Goal: Task Accomplishment & Management: Manage account settings

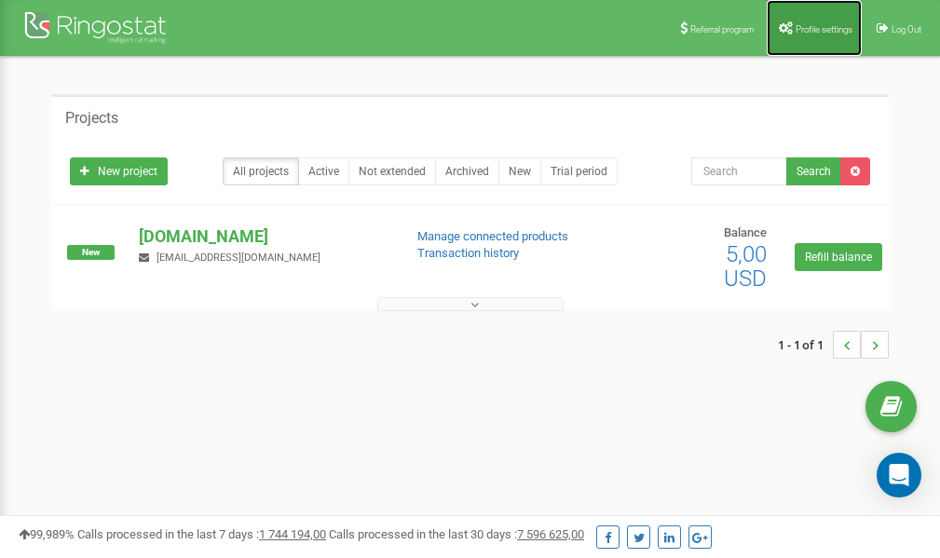
click at [819, 33] on span "Profile settings" at bounding box center [823, 29] width 57 height 10
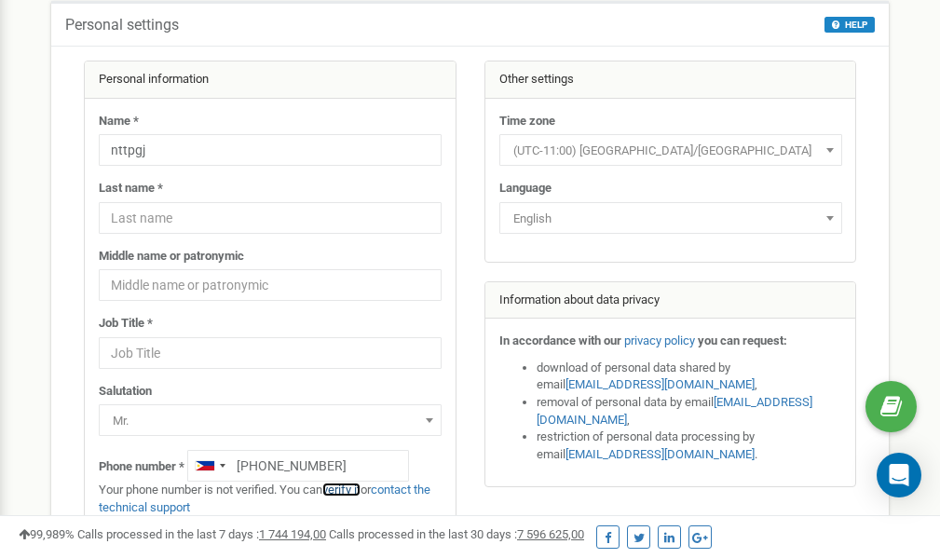
click at [355, 490] on link "verify it" at bounding box center [341, 489] width 38 height 14
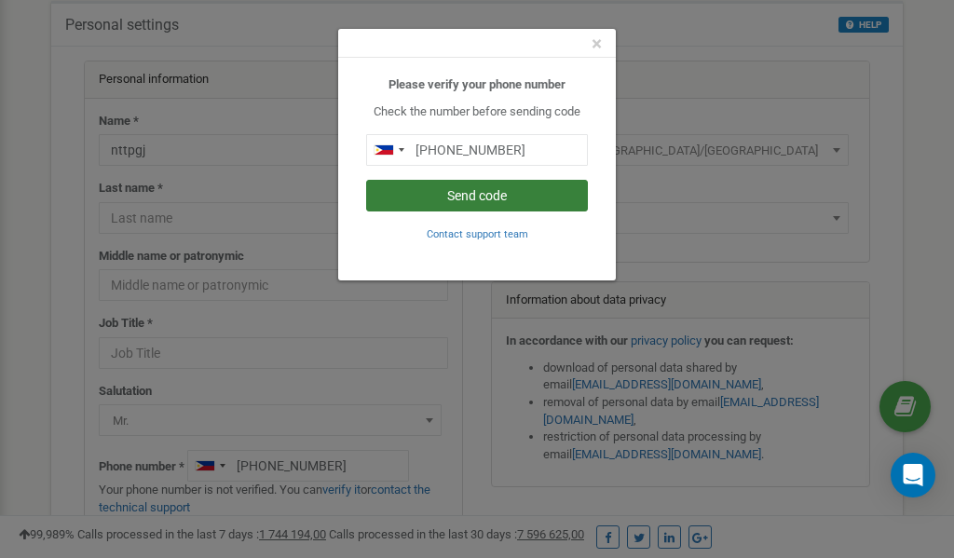
click at [484, 196] on button "Send code" at bounding box center [477, 196] width 222 height 32
